Goal: Book appointment/travel/reservation

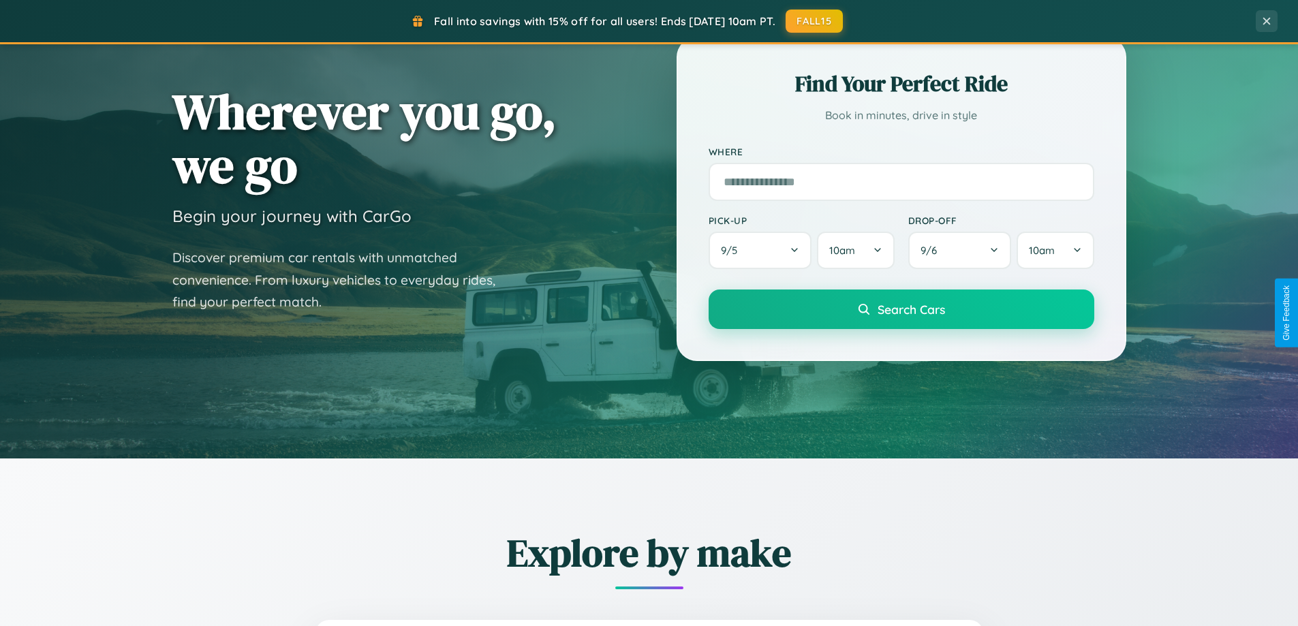
scroll to position [587, 0]
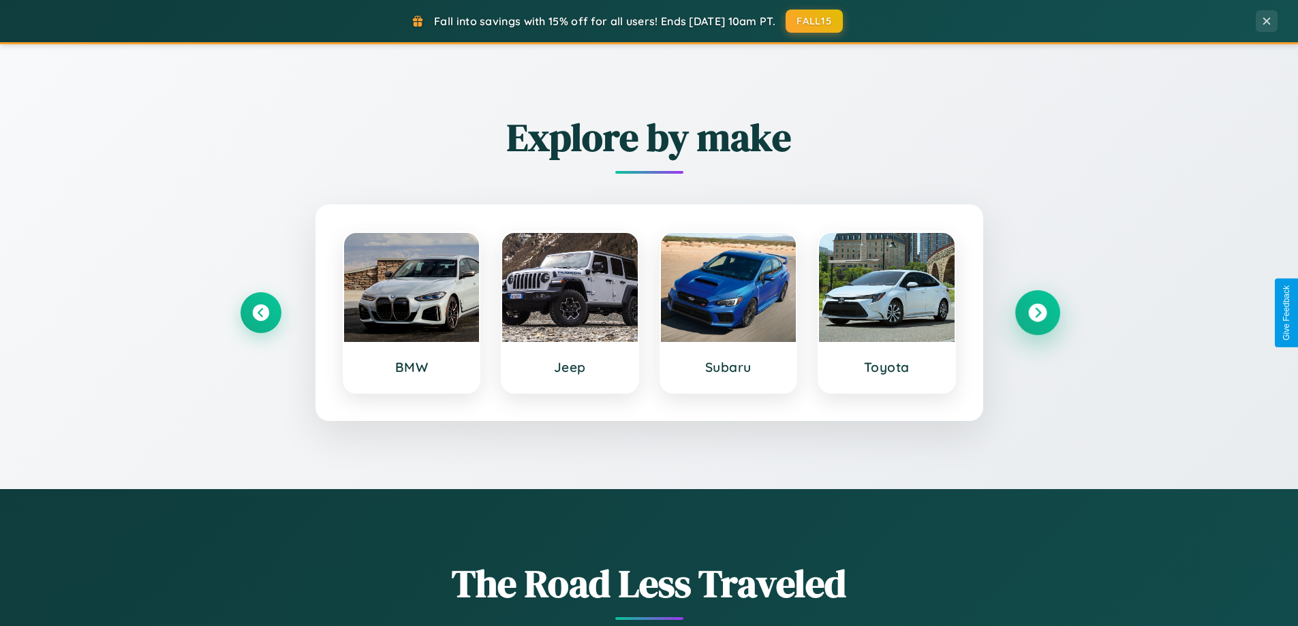
click at [1037, 313] on icon at bounding box center [1037, 313] width 18 height 18
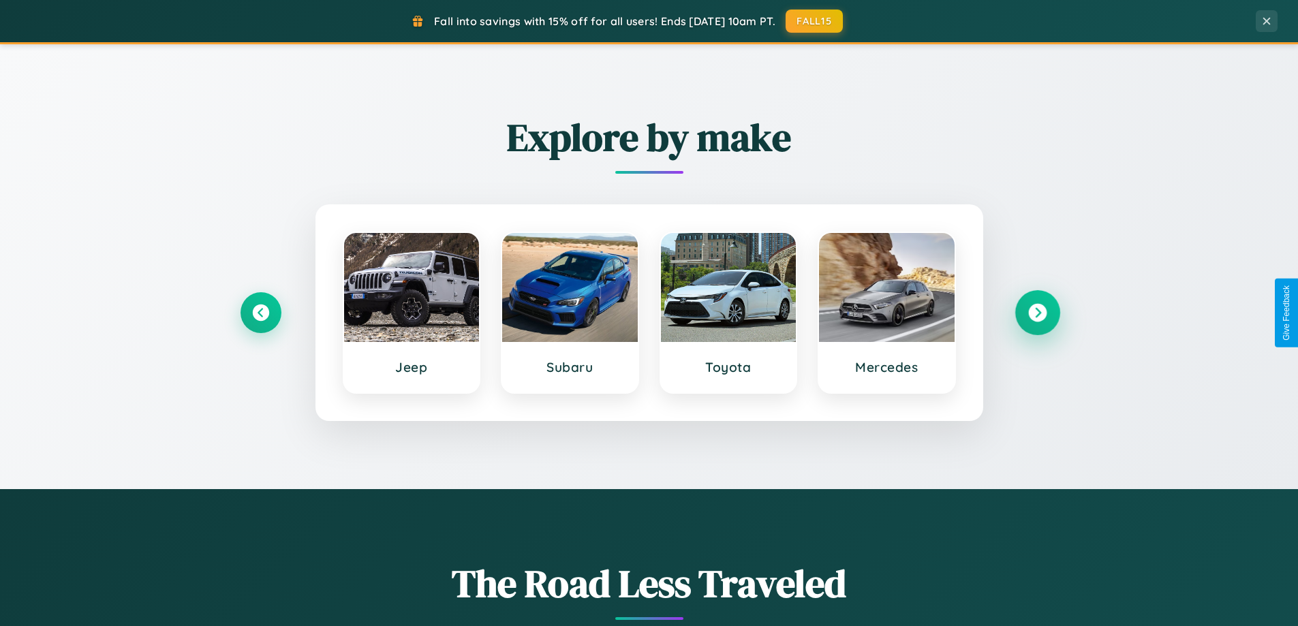
click at [1037, 313] on icon at bounding box center [1037, 313] width 18 height 18
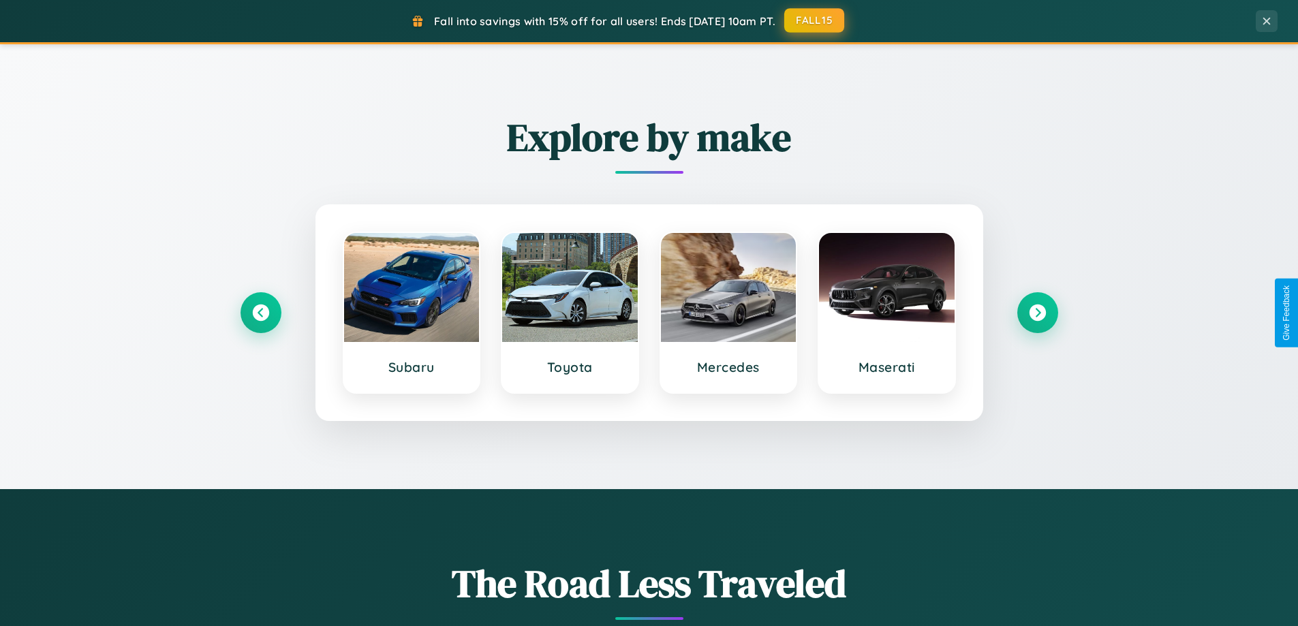
click at [815, 20] on button "FALL15" at bounding box center [814, 20] width 60 height 25
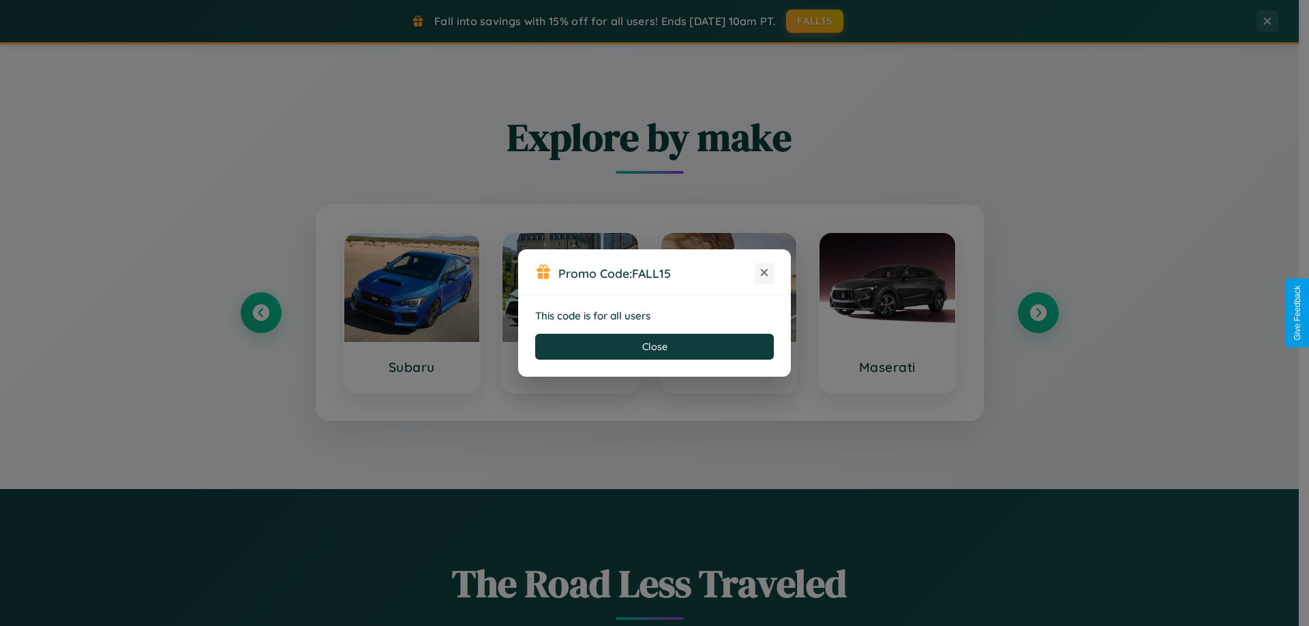
click at [764, 273] on icon at bounding box center [764, 273] width 14 height 14
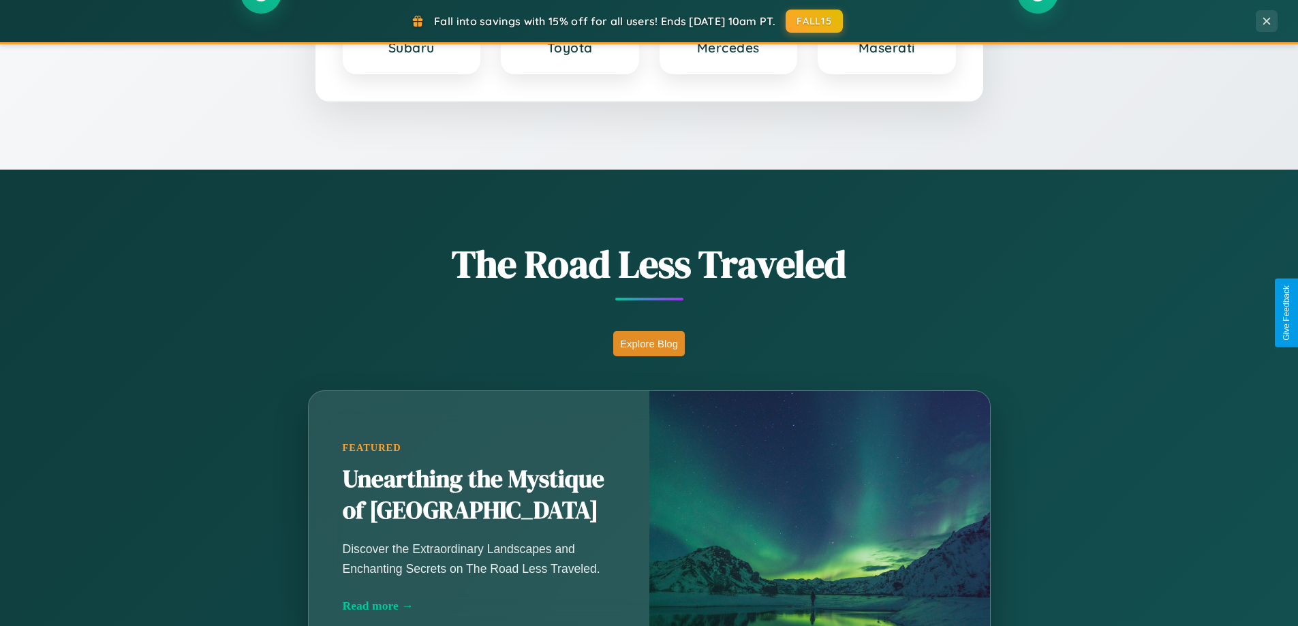
scroll to position [2190, 0]
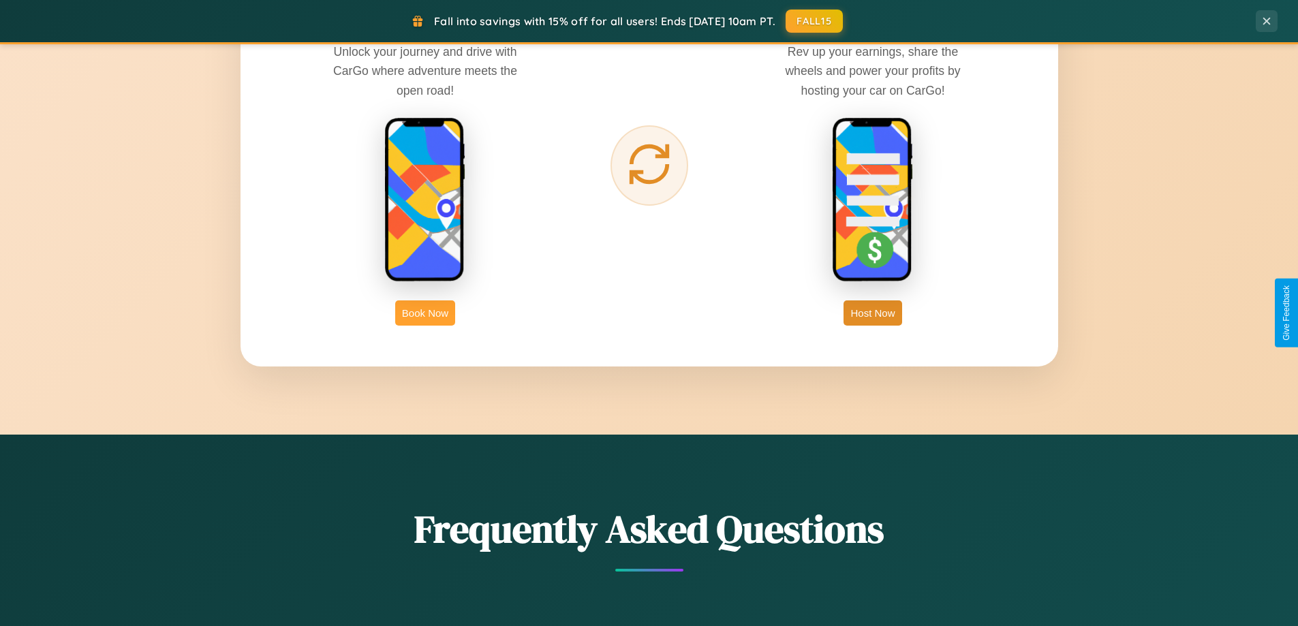
click at [425, 313] on button "Book Now" at bounding box center [425, 313] width 60 height 25
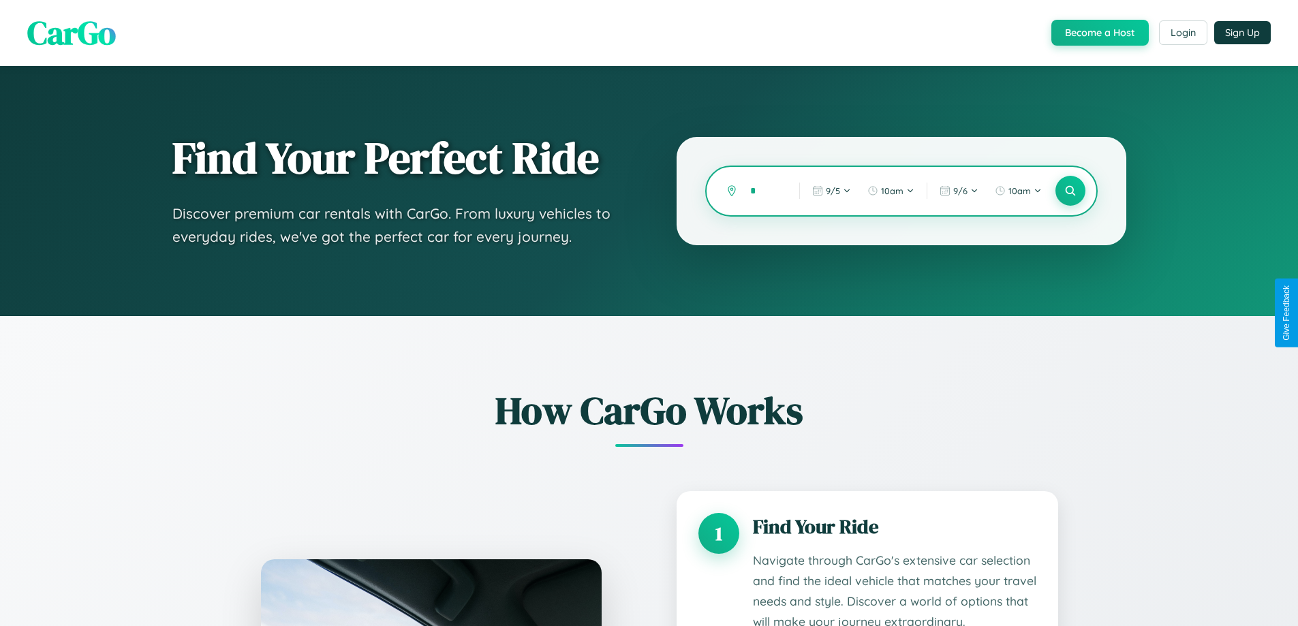
type input "**"
